Goal: Contribute content: Contribute content

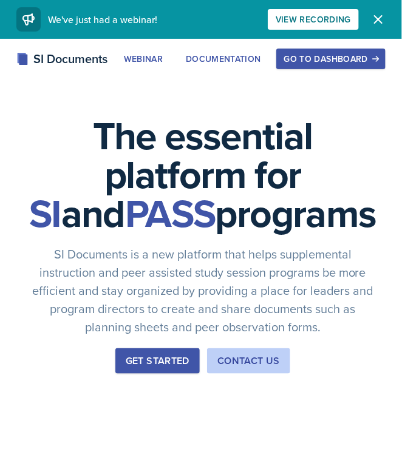
click at [297, 56] on div "Go to Dashboard" at bounding box center [331, 59] width 94 height 10
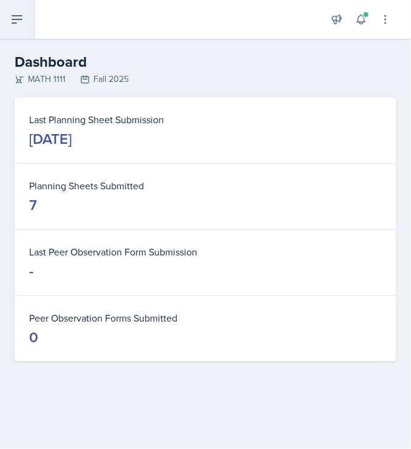
click at [11, 27] on button at bounding box center [17, 19] width 35 height 39
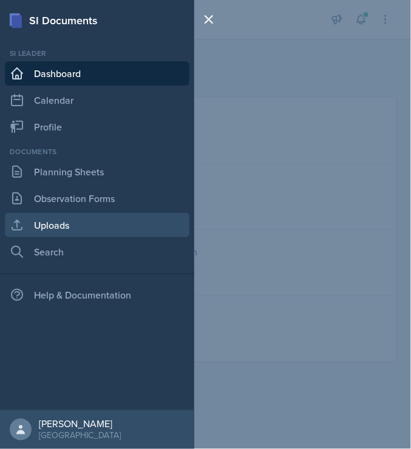
click at [96, 231] on link "Uploads" at bounding box center [97, 225] width 185 height 24
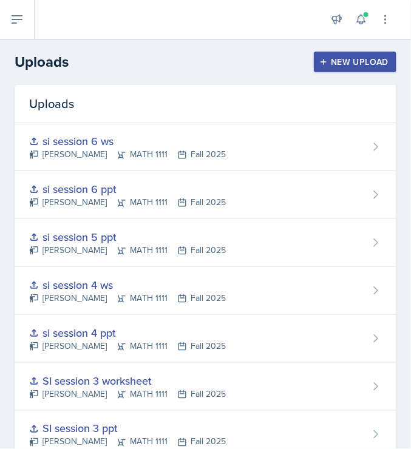
click at [324, 57] on div "New Upload" at bounding box center [355, 62] width 67 height 10
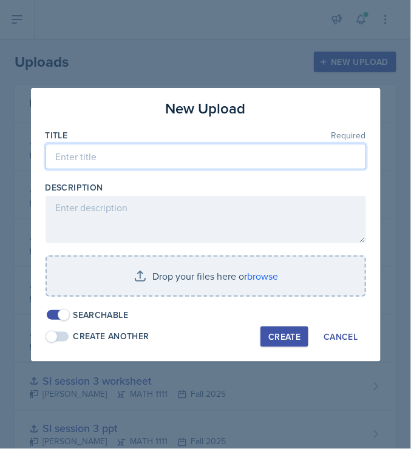
click at [174, 149] on input at bounding box center [206, 157] width 321 height 26
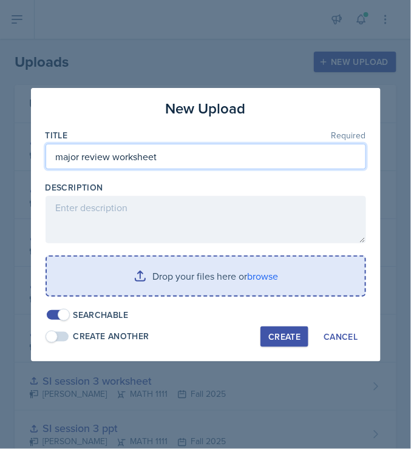
type input "major review worksheet"
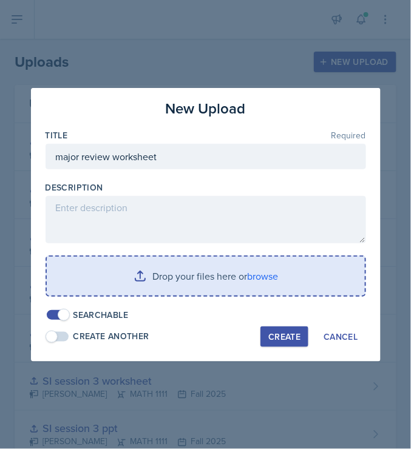
click at [234, 281] on input "file" at bounding box center [206, 276] width 318 height 39
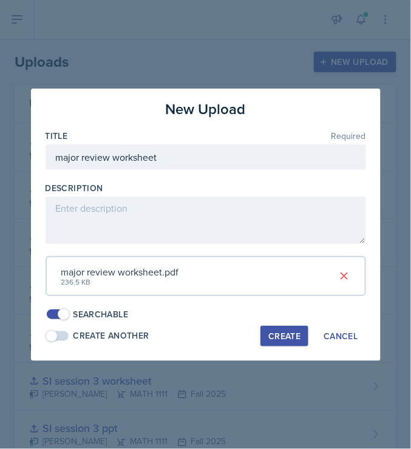
click at [285, 332] on div "Create" at bounding box center [284, 337] width 32 height 10
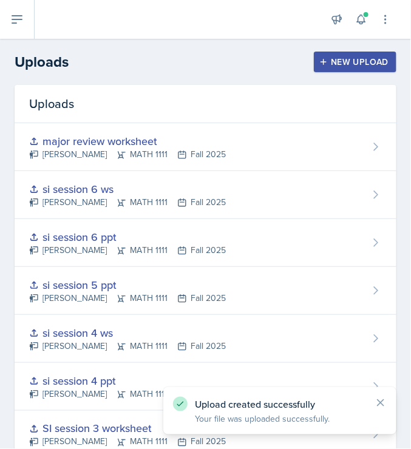
click at [337, 58] on div "New Upload" at bounding box center [355, 62] width 67 height 10
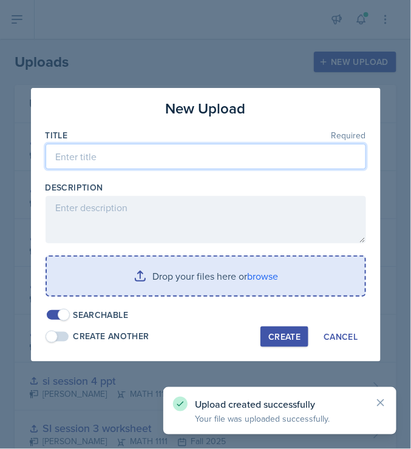
click at [198, 166] on input at bounding box center [206, 157] width 321 height 26
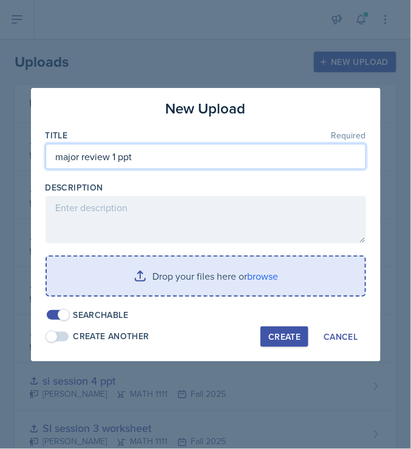
type input "major review 1 ppt"
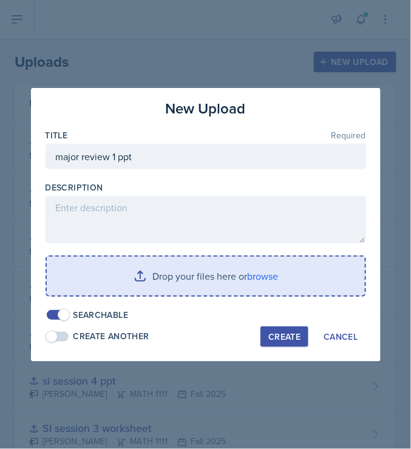
click at [282, 276] on input "file" at bounding box center [206, 276] width 318 height 39
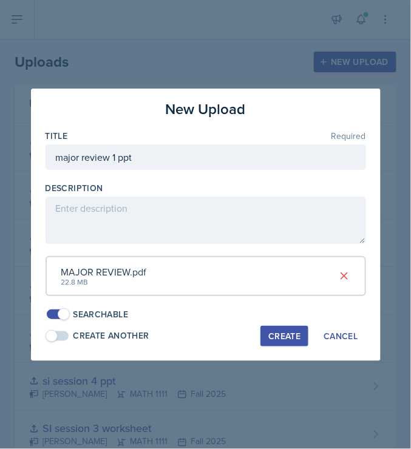
click at [277, 336] on div "Create" at bounding box center [284, 337] width 32 height 10
click at [239, 179] on div at bounding box center [206, 176] width 321 height 12
click at [289, 338] on div "button" at bounding box center [285, 336] width 10 height 10
click at [343, 335] on div "Cancel" at bounding box center [341, 337] width 34 height 10
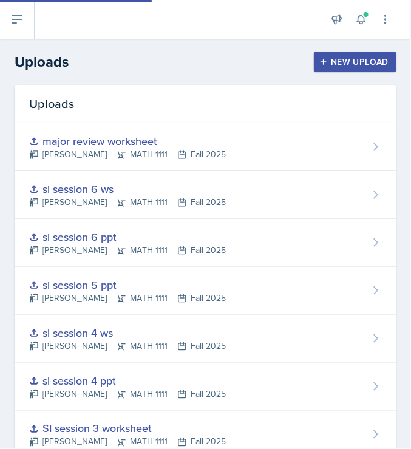
click at [343, 60] on div "New Upload" at bounding box center [355, 62] width 67 height 10
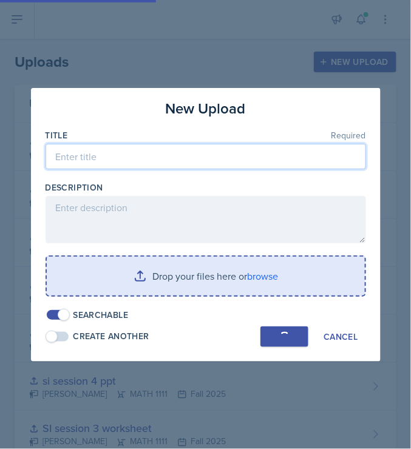
click at [224, 152] on input at bounding box center [206, 157] width 321 height 26
type input "major review 1 ppt"
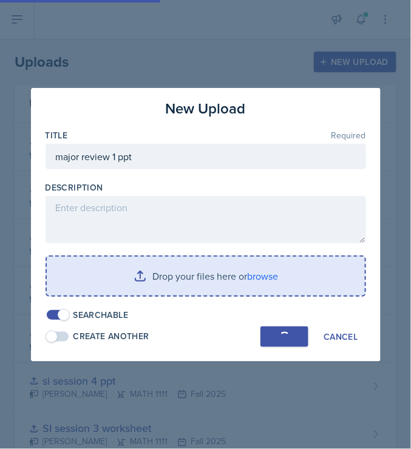
click at [270, 261] on input "file" at bounding box center [206, 276] width 318 height 39
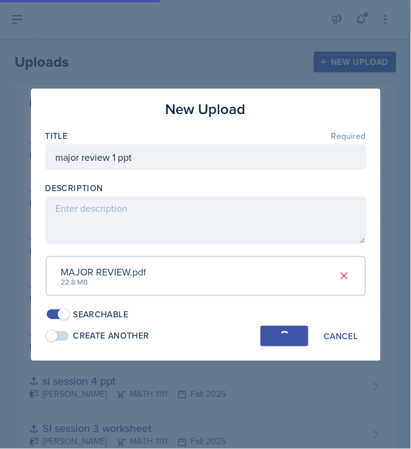
click at [281, 338] on div "button" at bounding box center [285, 337] width 10 height 10
click at [346, 340] on div "Cancel" at bounding box center [341, 337] width 34 height 10
